Goal: Task Accomplishment & Management: Manage account settings

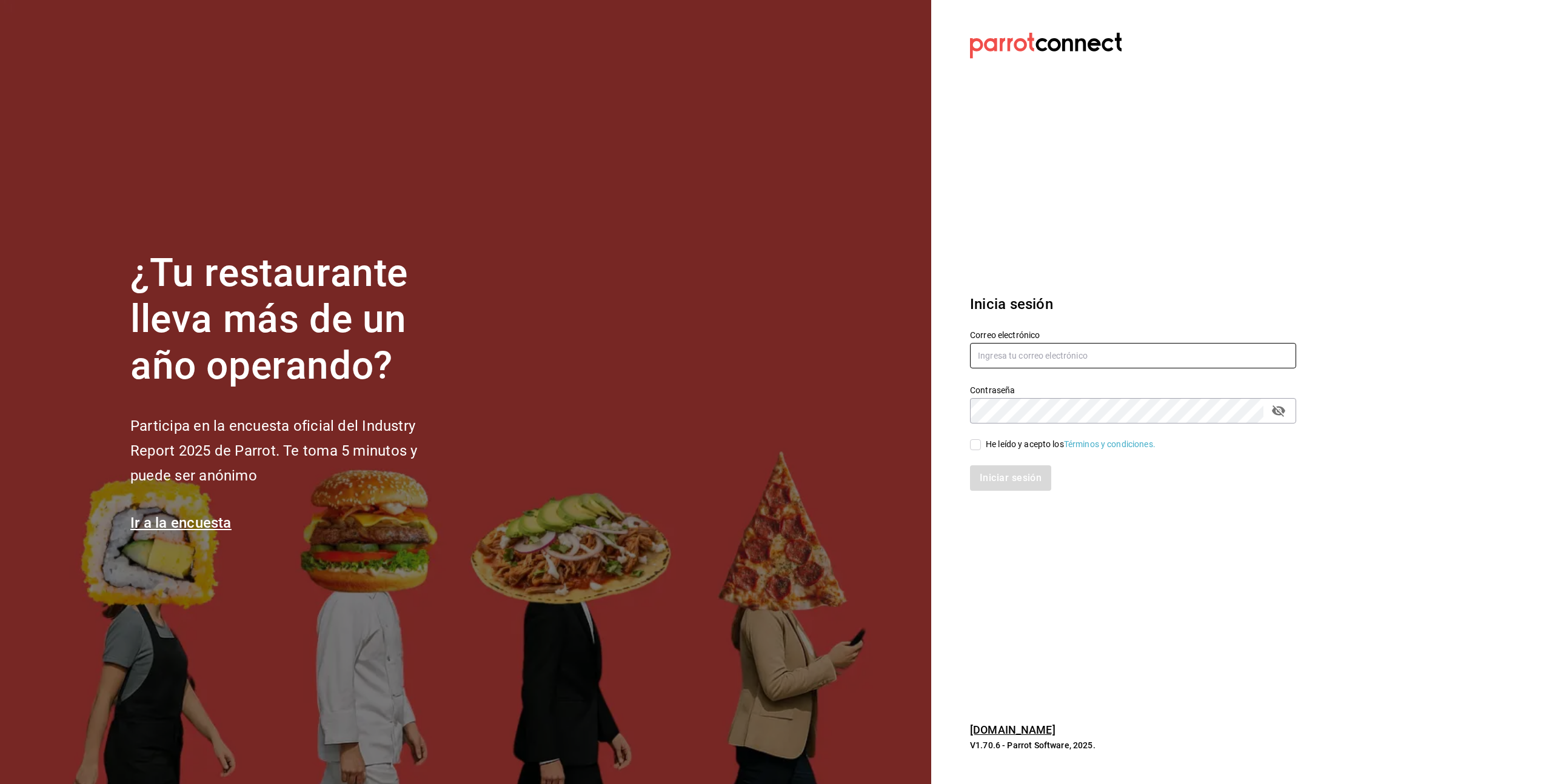
click at [1047, 360] on input "text" at bounding box center [1132, 356] width 326 height 26
type input "[PERSON_NAME][EMAIL_ADDRESS][PERSON_NAME][DOMAIN_NAME]"
click at [1022, 450] on div "Correo electrónico [PERSON_NAME][EMAIL_ADDRESS][PERSON_NAME][DOMAIN_NAME] Contr…" at bounding box center [1125, 403] width 341 height 176
click at [976, 444] on input "He leído y acepto los Términos y condiciones." at bounding box center [975, 444] width 11 height 11
checkbox input "true"
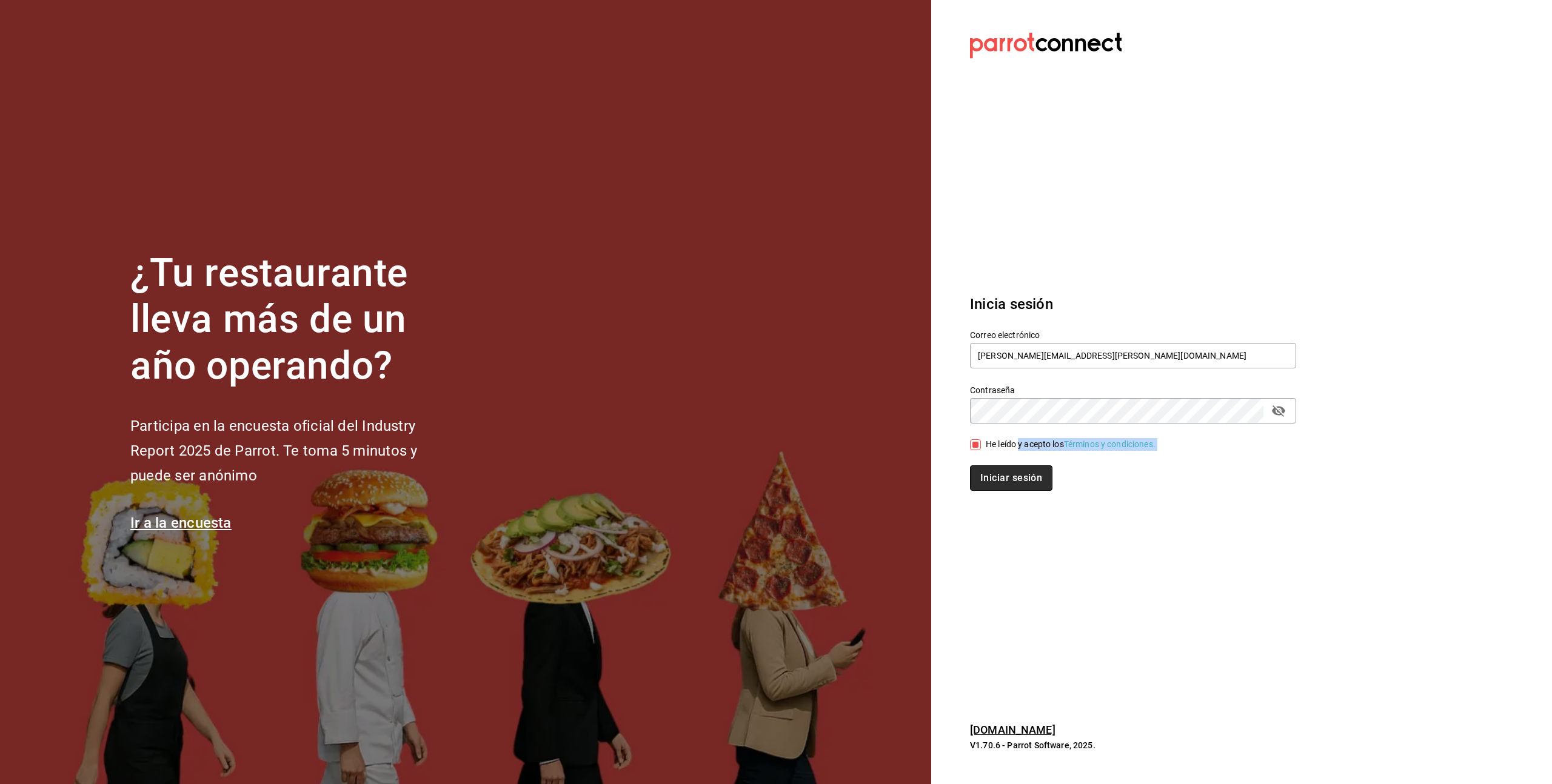
click at [1016, 484] on button "Iniciar sesión" at bounding box center [1011, 478] width 83 height 26
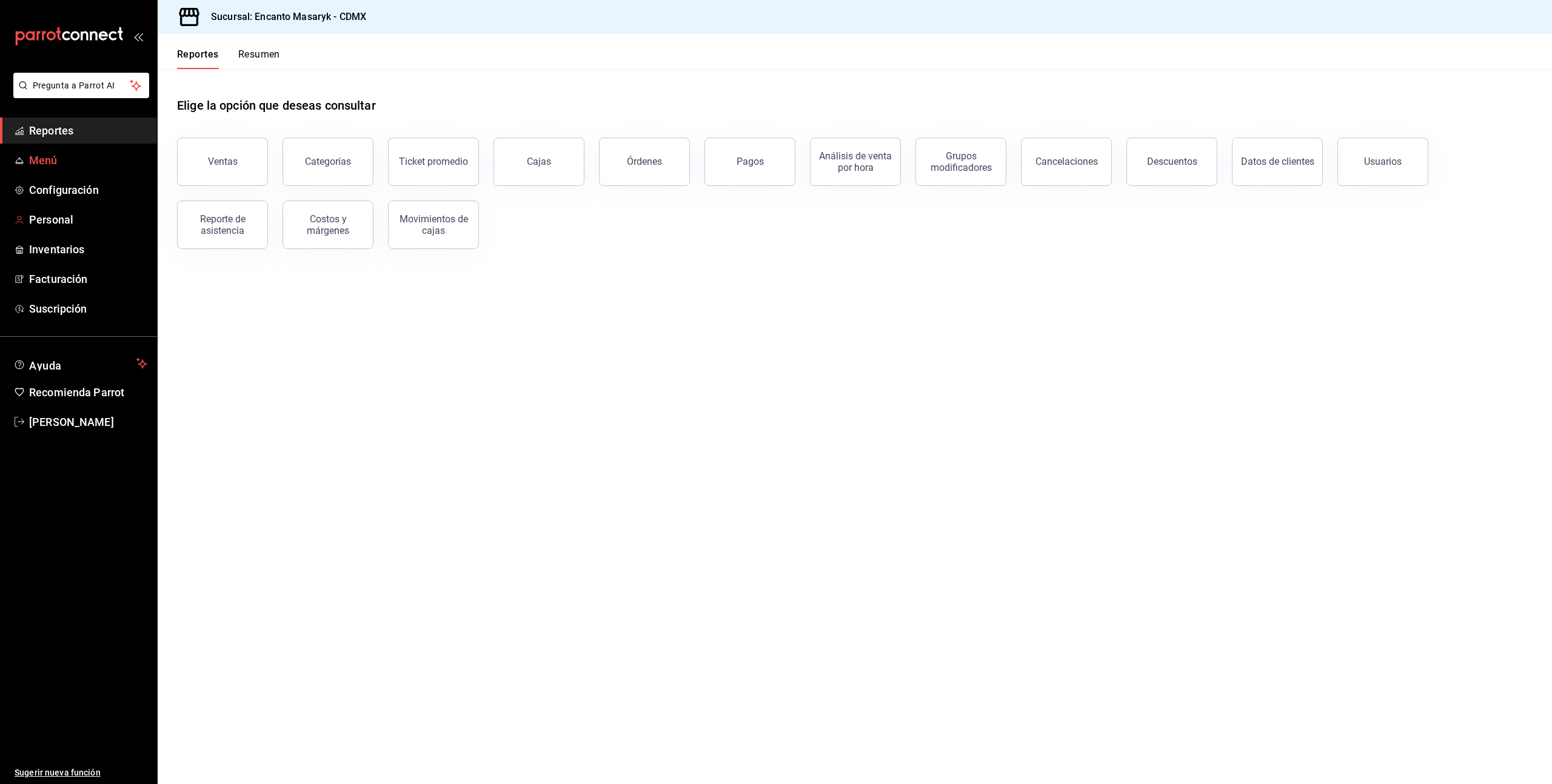
click at [71, 167] on span "Menú" at bounding box center [88, 160] width 118 height 16
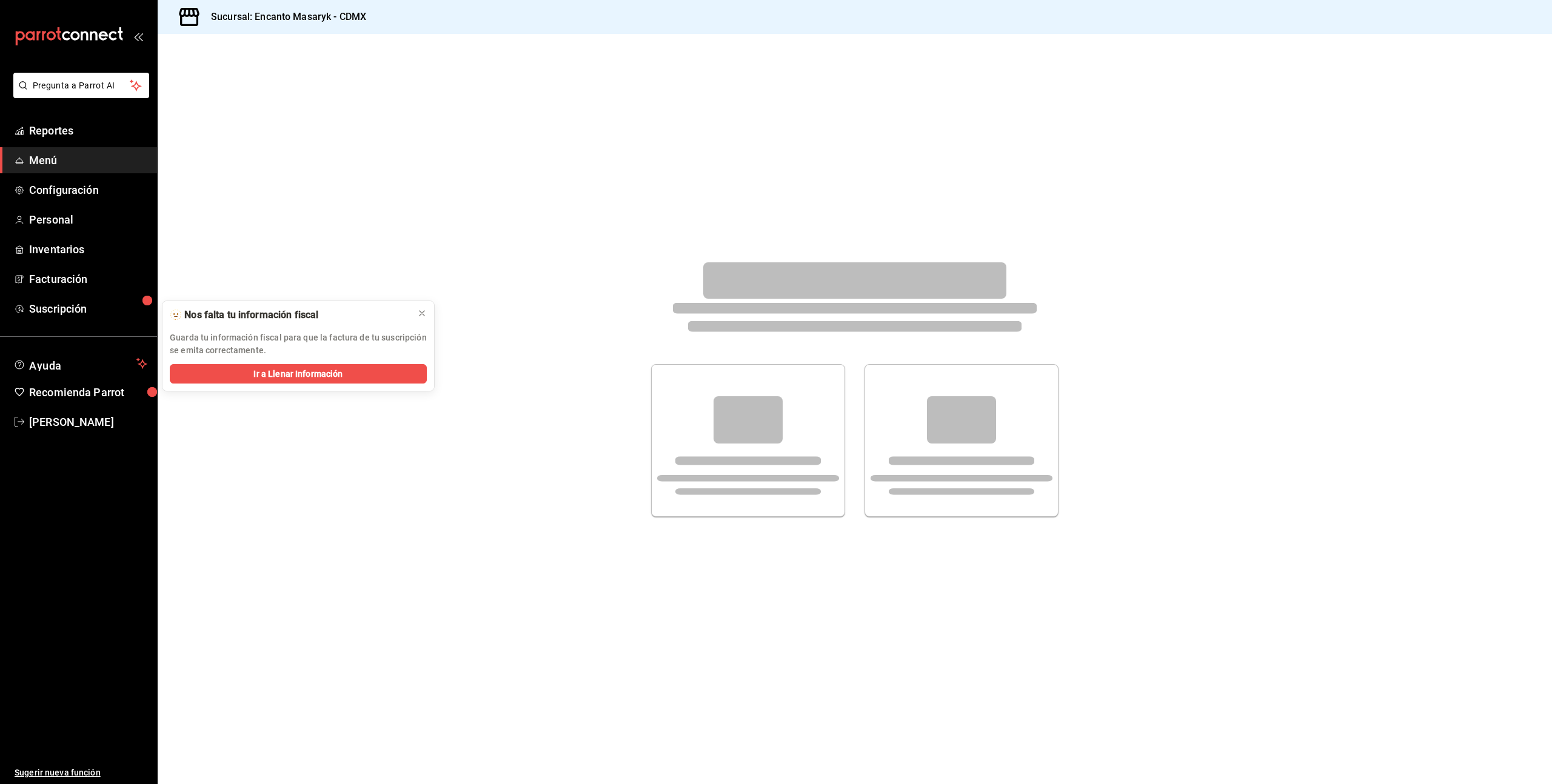
click at [49, 161] on span "Menú" at bounding box center [88, 160] width 118 height 16
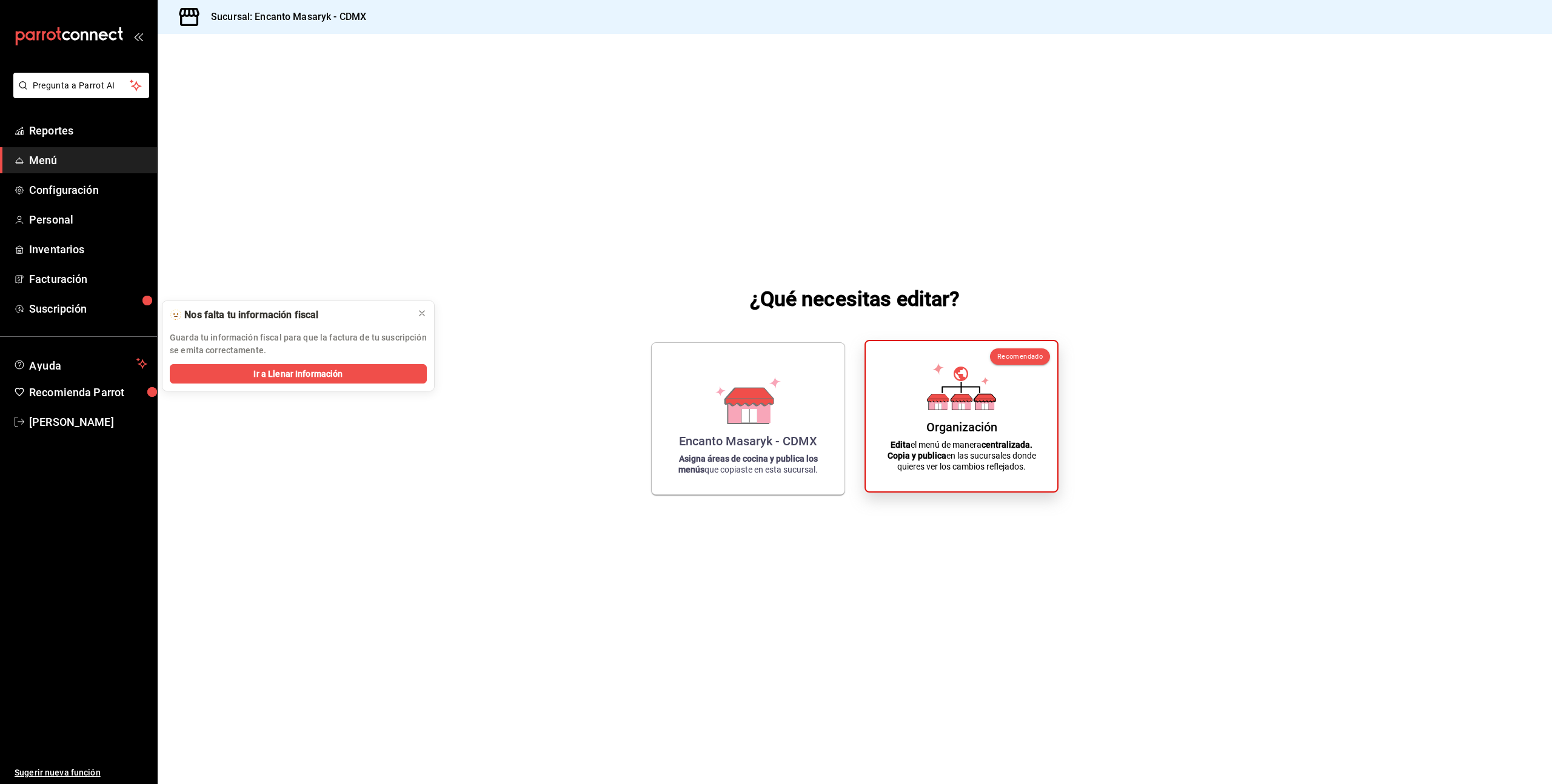
click at [891, 440] on strong "Edita" at bounding box center [900, 444] width 20 height 9
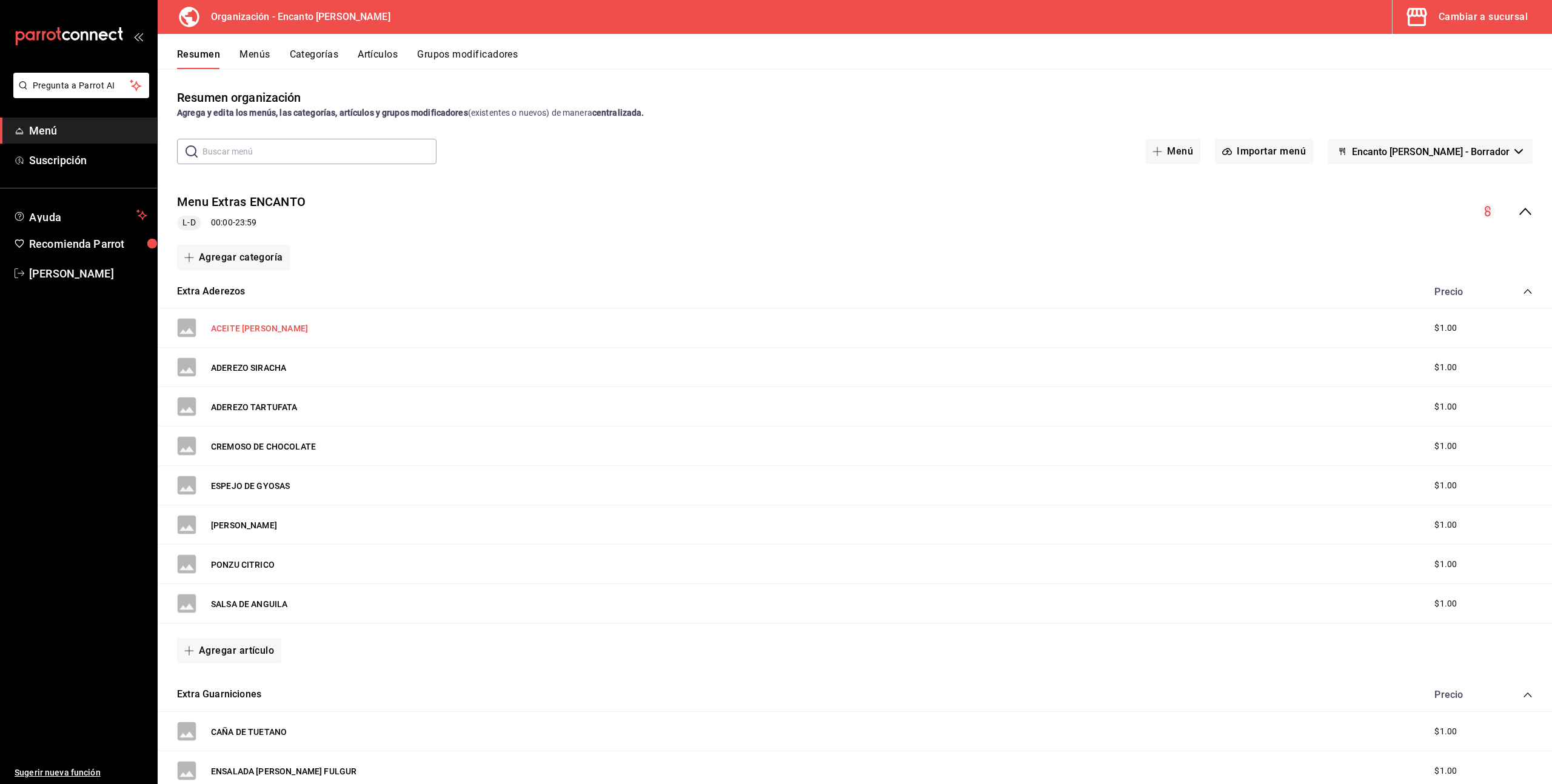
click at [263, 326] on button "ACEITE DE CHILES" at bounding box center [260, 329] width 97 height 12
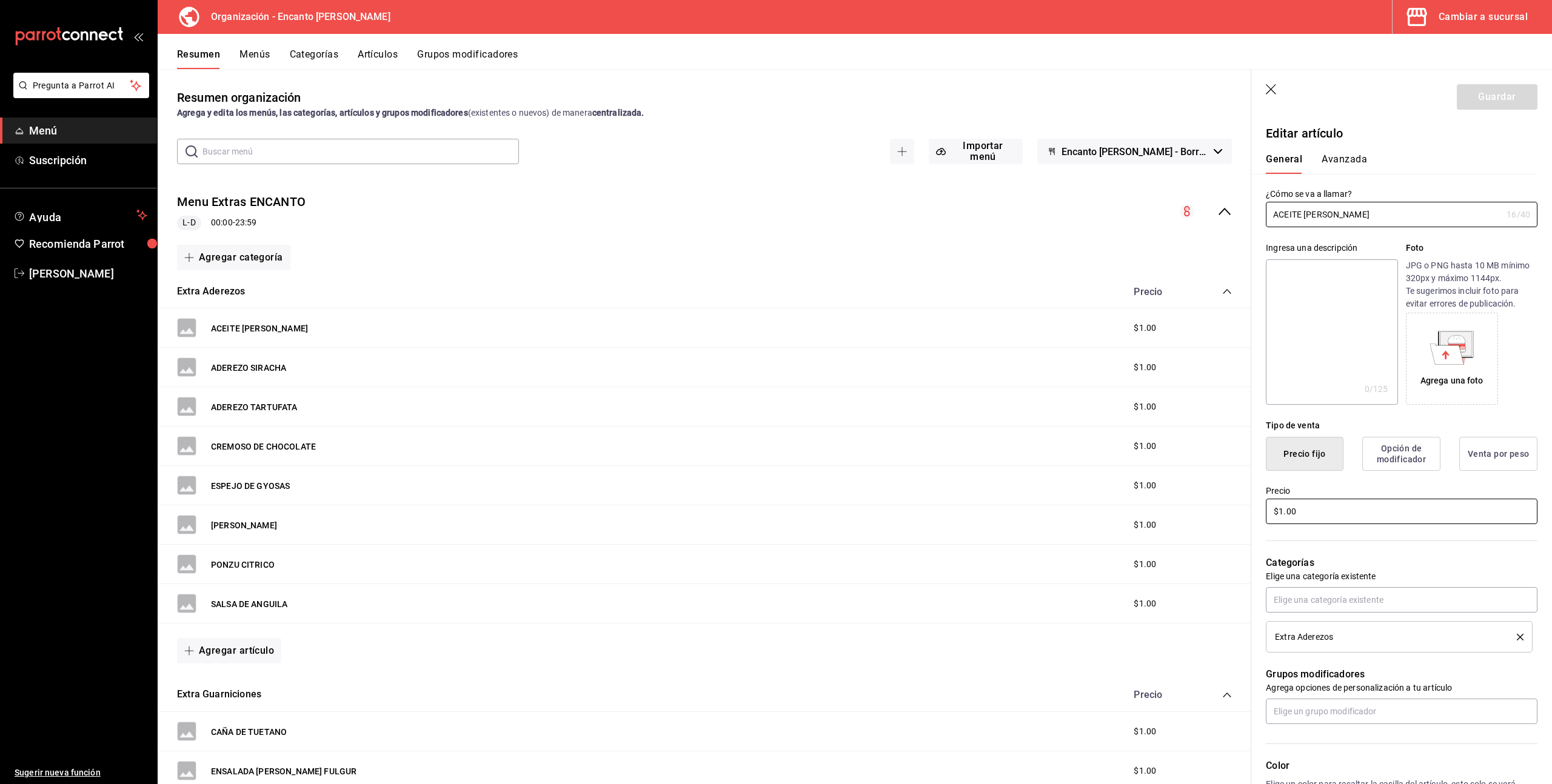
click at [1344, 506] on input "$1.00" at bounding box center [1401, 512] width 272 height 26
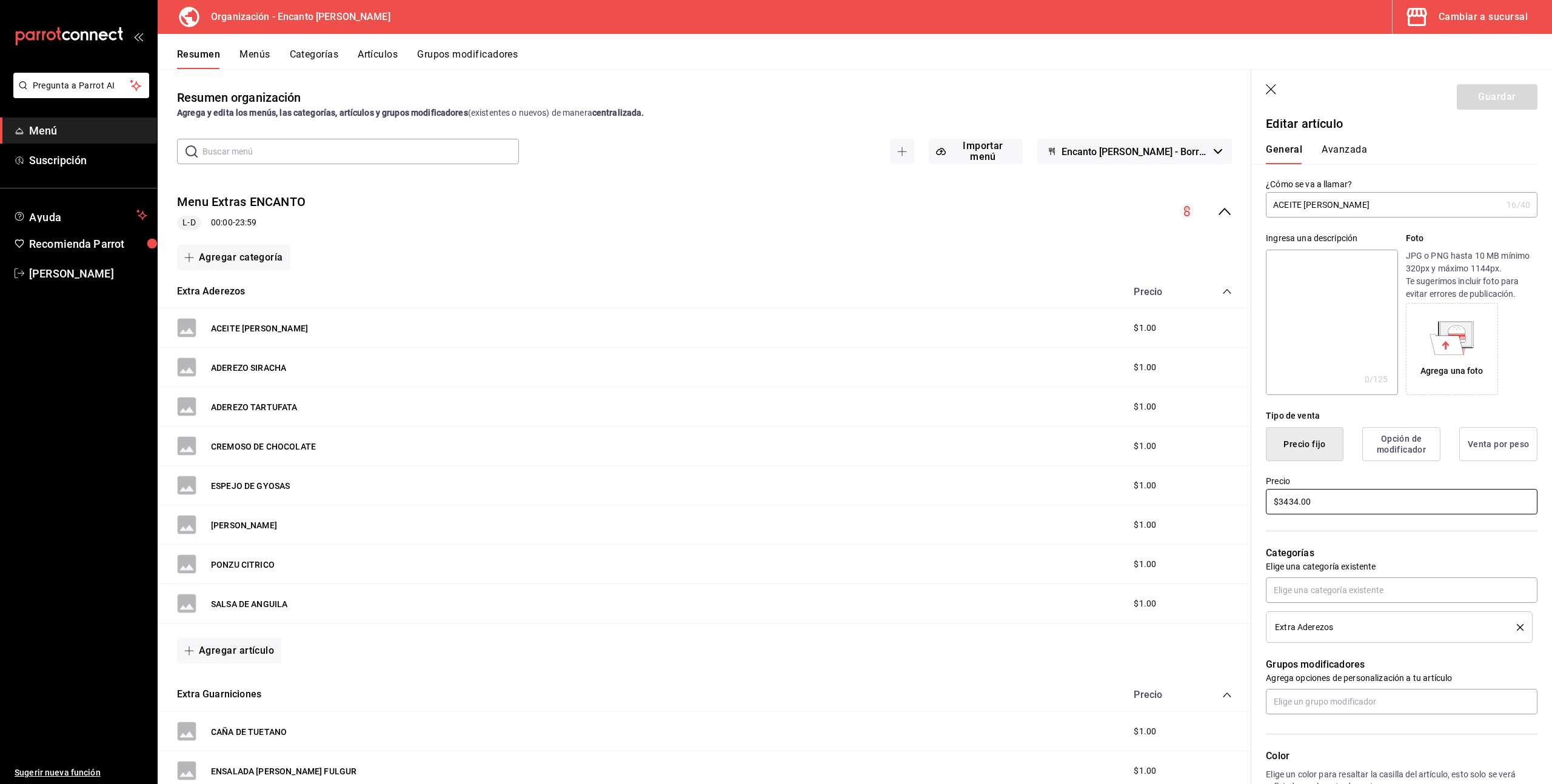
type input "$3434.00"
click at [1492, 98] on div "Guardar" at bounding box center [1497, 97] width 81 height 26
drag, startPoint x: 1492, startPoint y: 98, endPoint x: 1452, endPoint y: 101, distance: 40.1
click at [1492, 98] on div "Guardar" at bounding box center [1497, 97] width 81 height 26
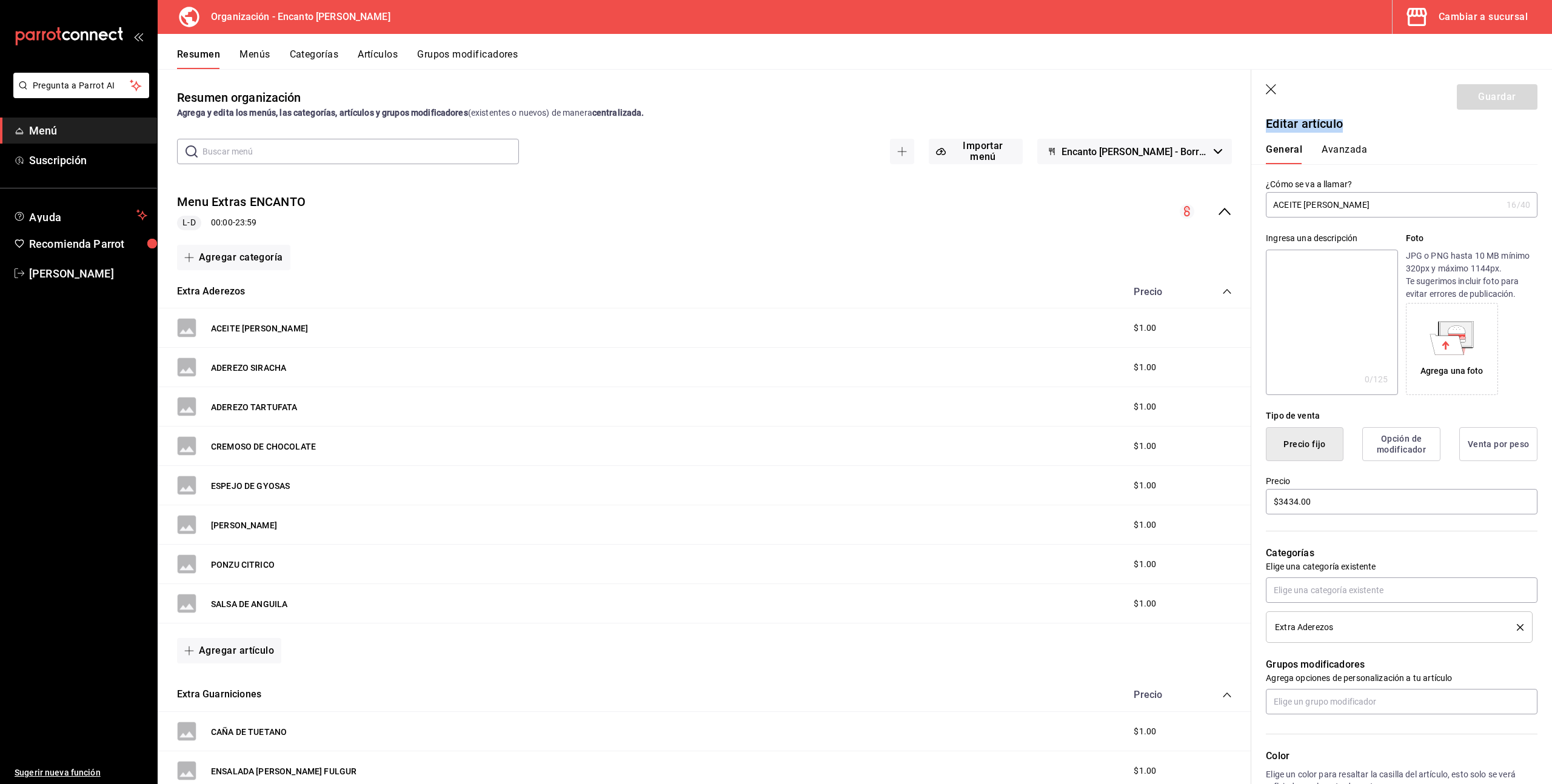
click at [1270, 89] on icon "button" at bounding box center [1271, 89] width 10 height 10
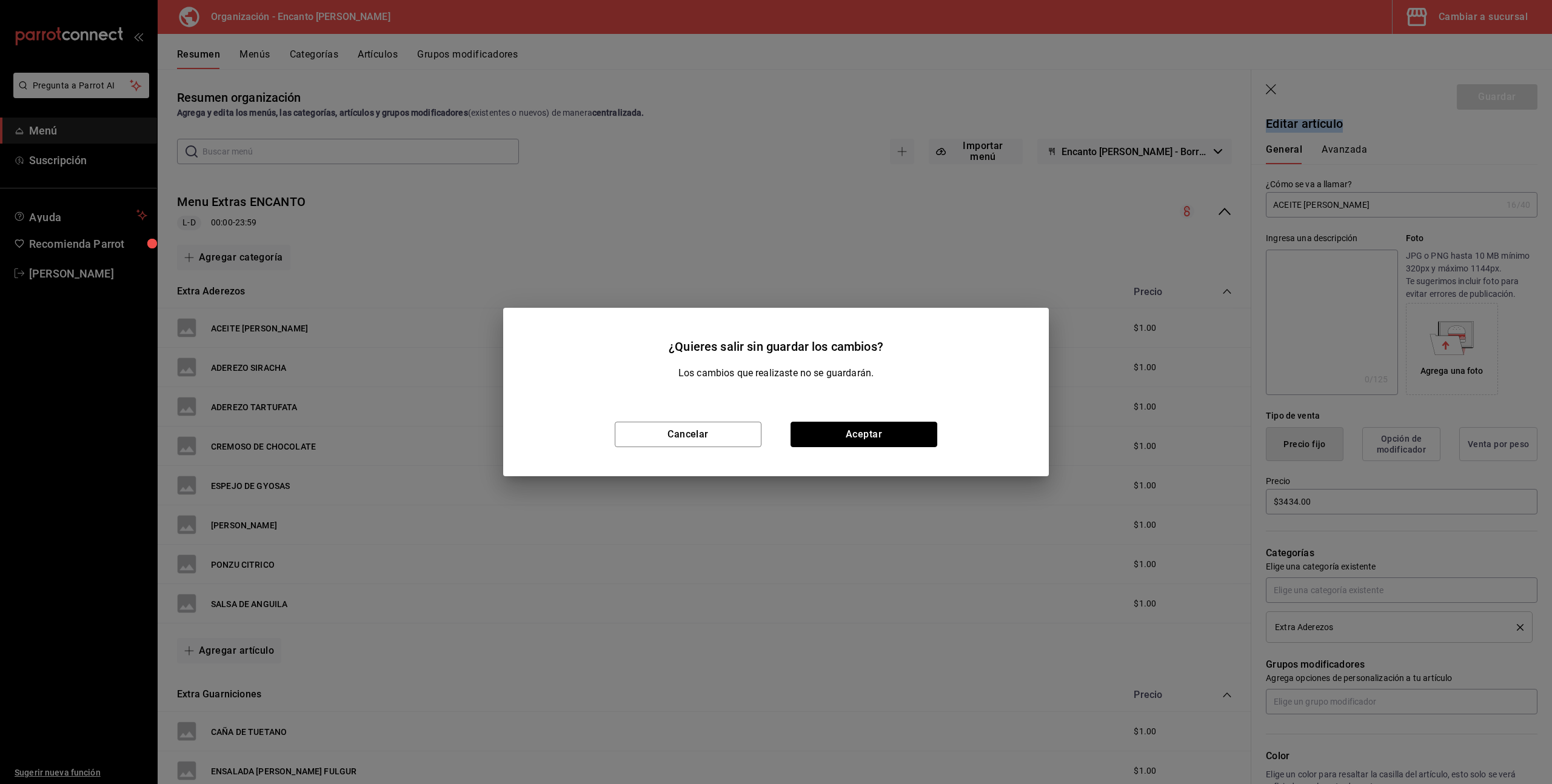
drag, startPoint x: 851, startPoint y: 441, endPoint x: 708, endPoint y: 473, distance: 146.5
click at [851, 441] on button "Aceptar" at bounding box center [864, 435] width 146 height 26
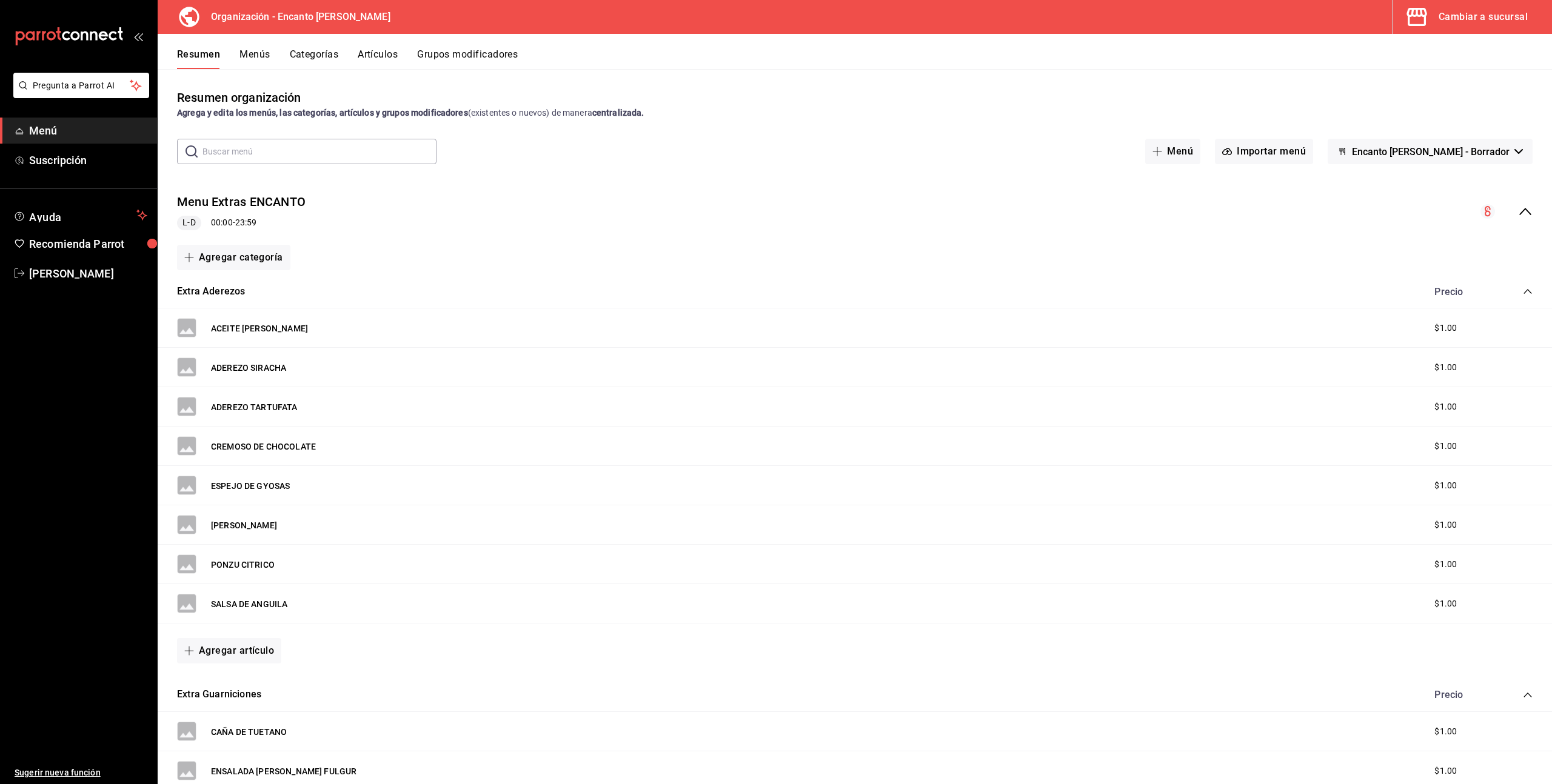
click at [1526, 291] on icon "collapse-category-row" at bounding box center [1527, 291] width 9 height 9
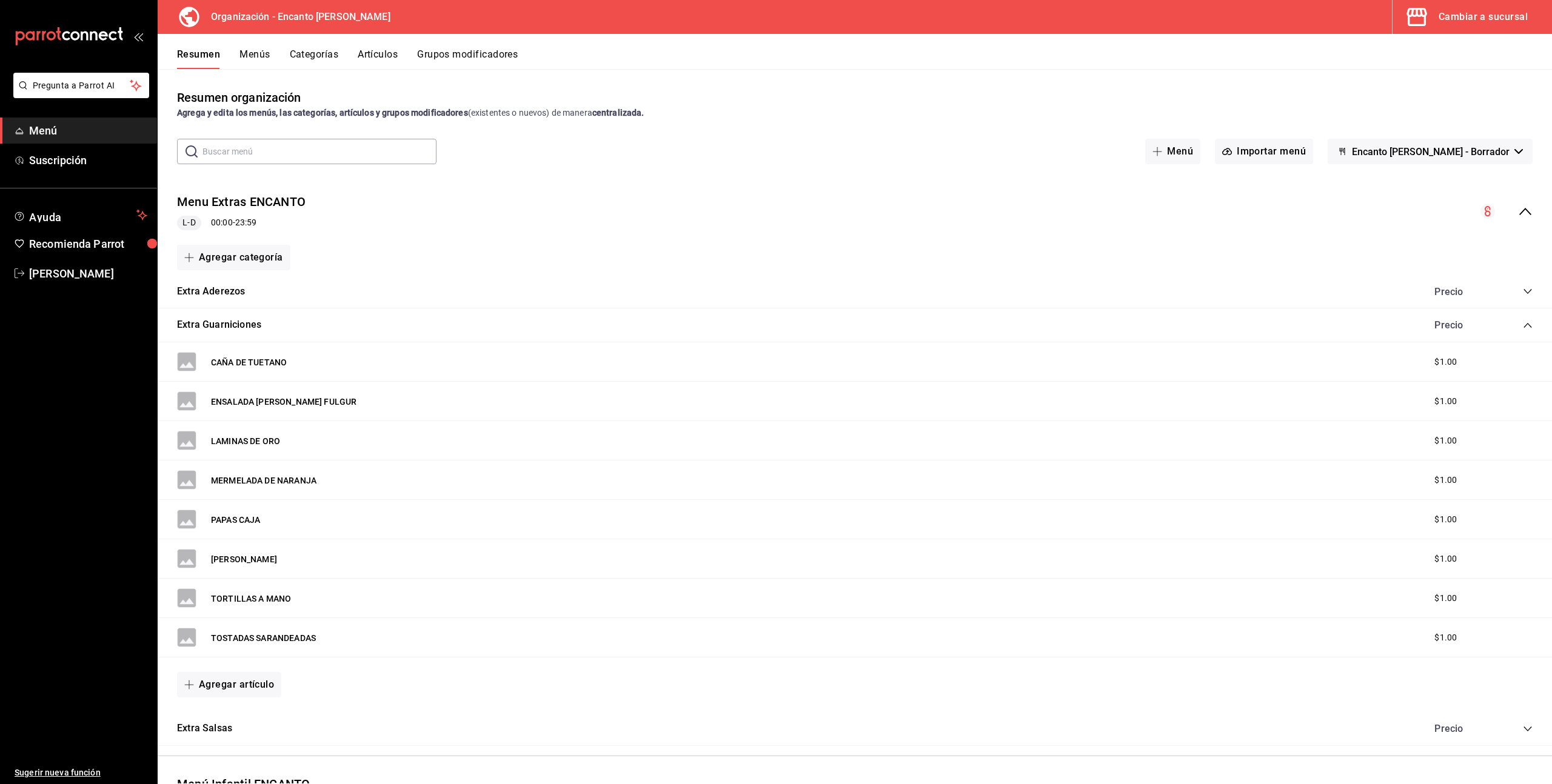
click at [1530, 325] on icon "collapse-category-row" at bounding box center [1526, 326] width 8 height 5
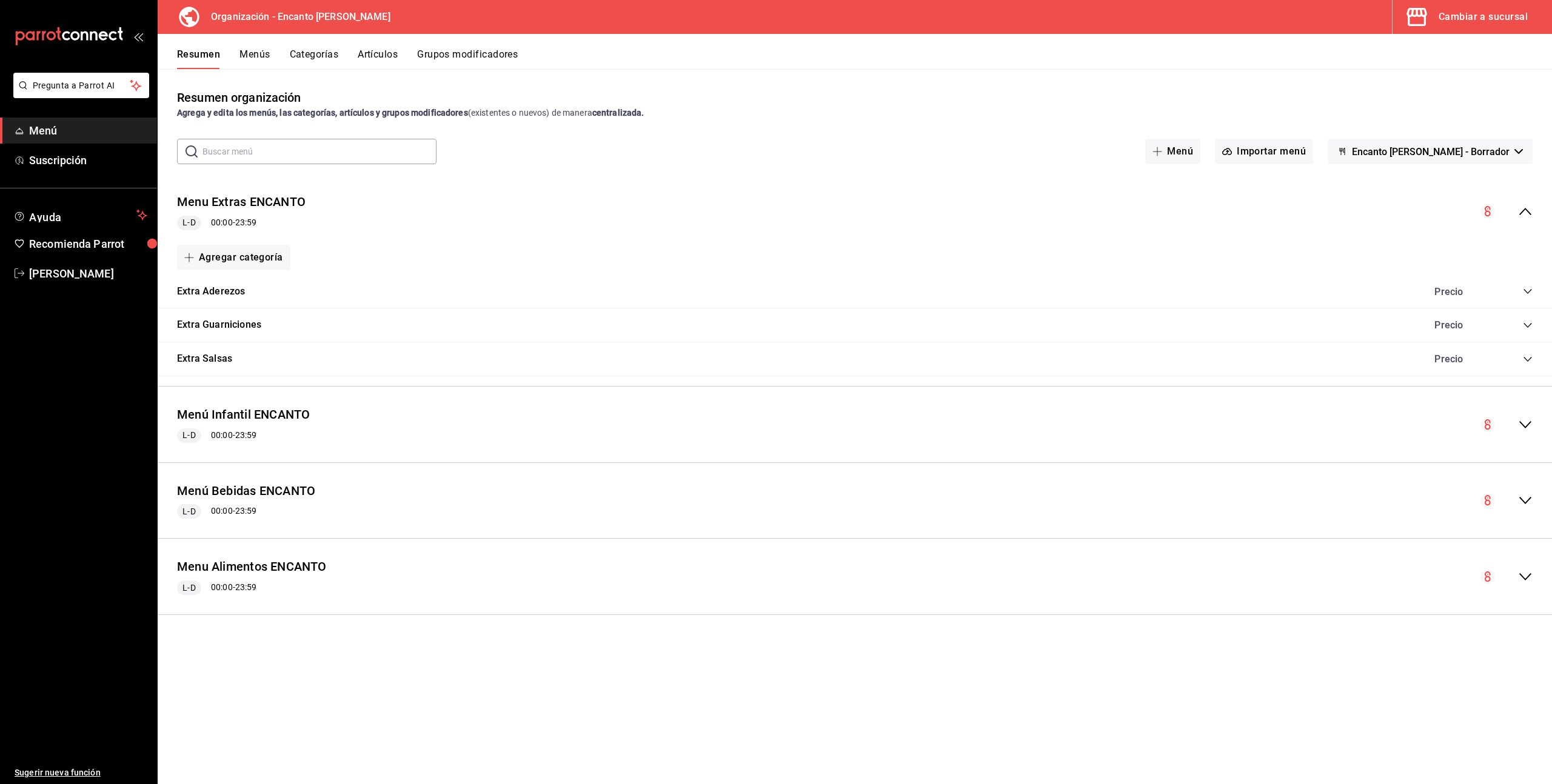
click at [1525, 209] on icon "collapse-menu-row" at bounding box center [1525, 211] width 12 height 8
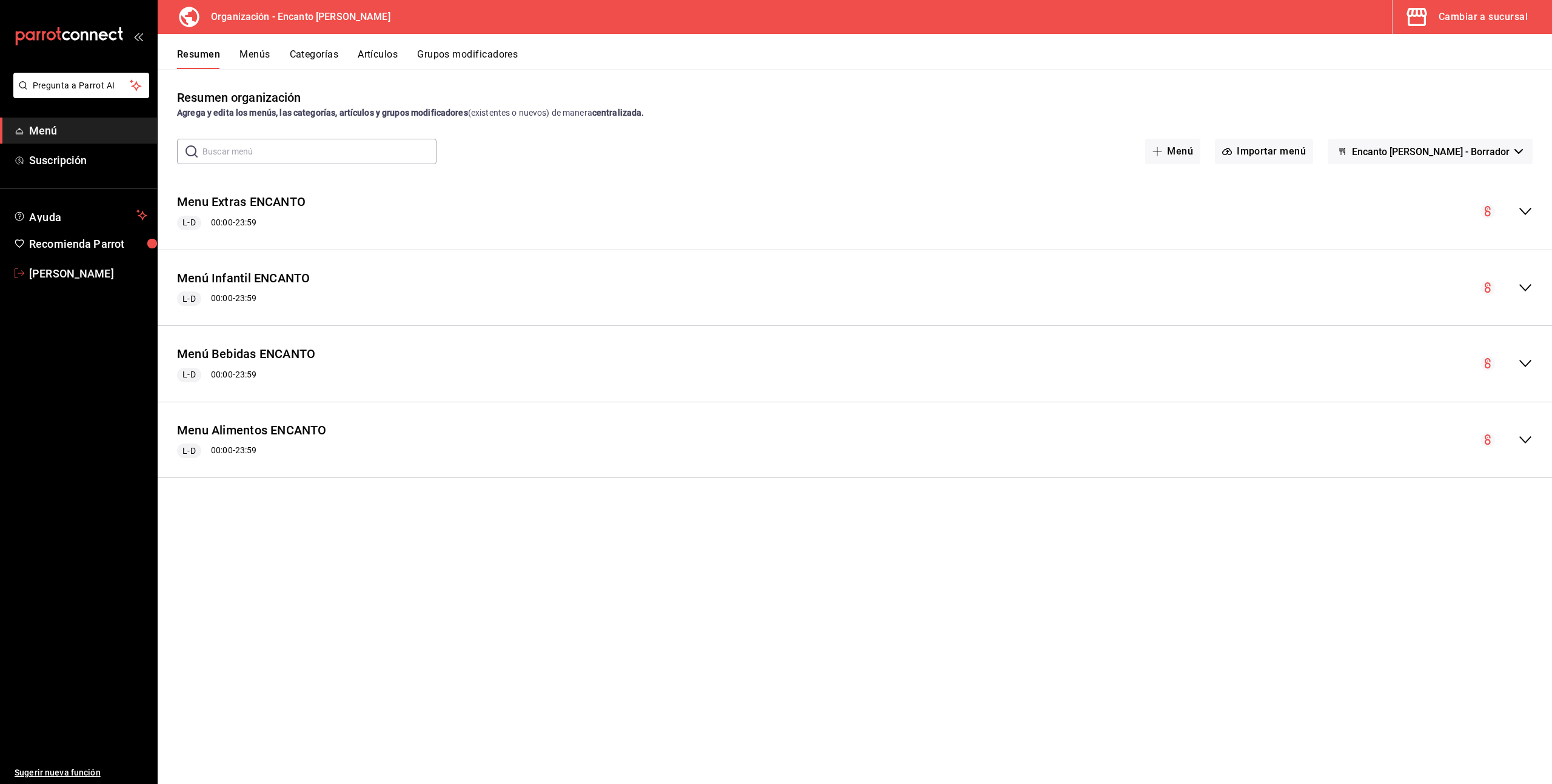
click at [54, 275] on span "Enrique Pérez Pérez" at bounding box center [88, 273] width 118 height 16
